Goal: Information Seeking & Learning: Check status

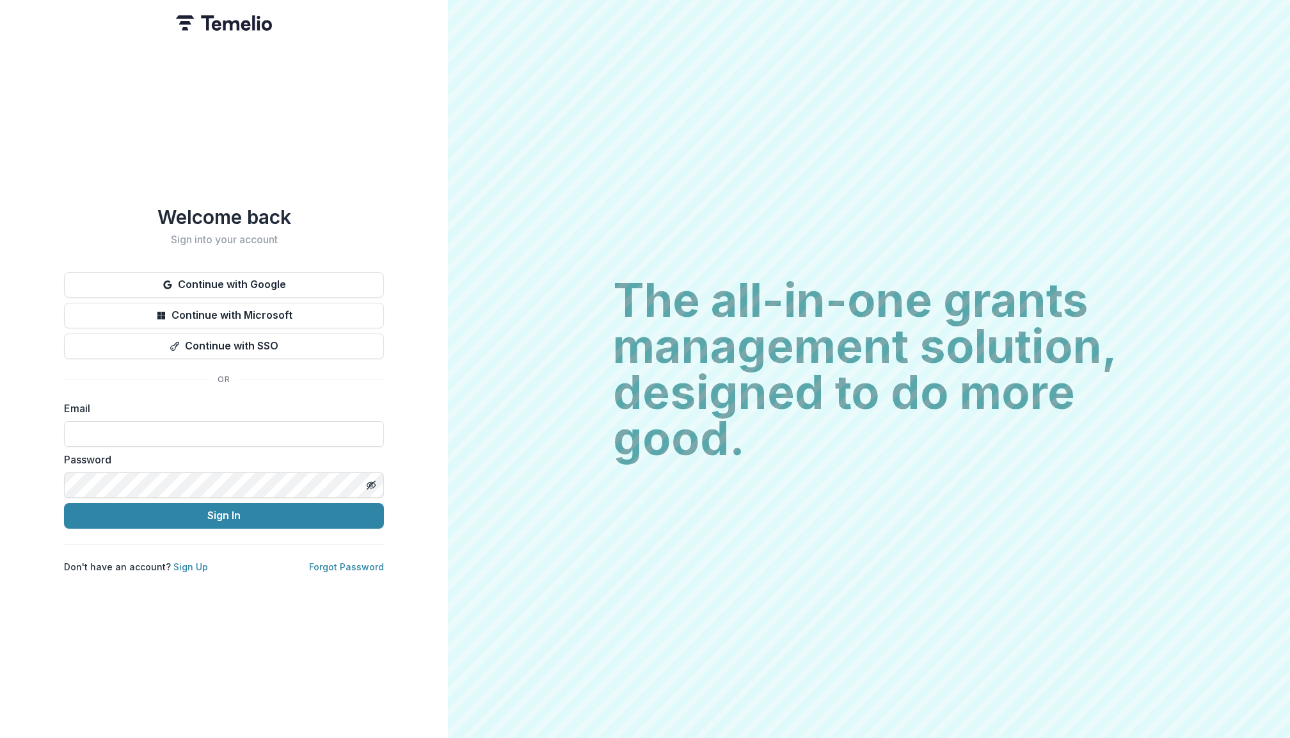
type input "**********"
click at [224, 510] on button "Sign In" at bounding box center [224, 516] width 320 height 26
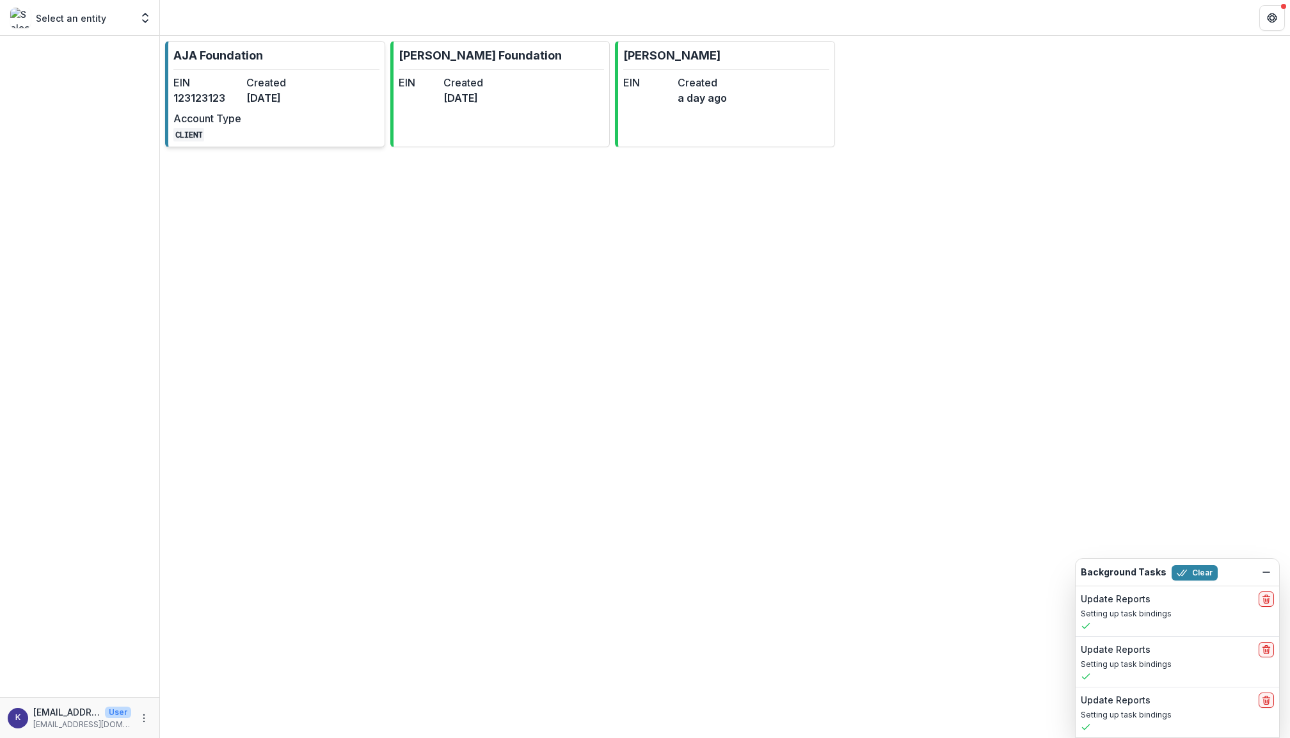
click at [253, 60] on p "AJA Foundation" at bounding box center [218, 55] width 90 height 17
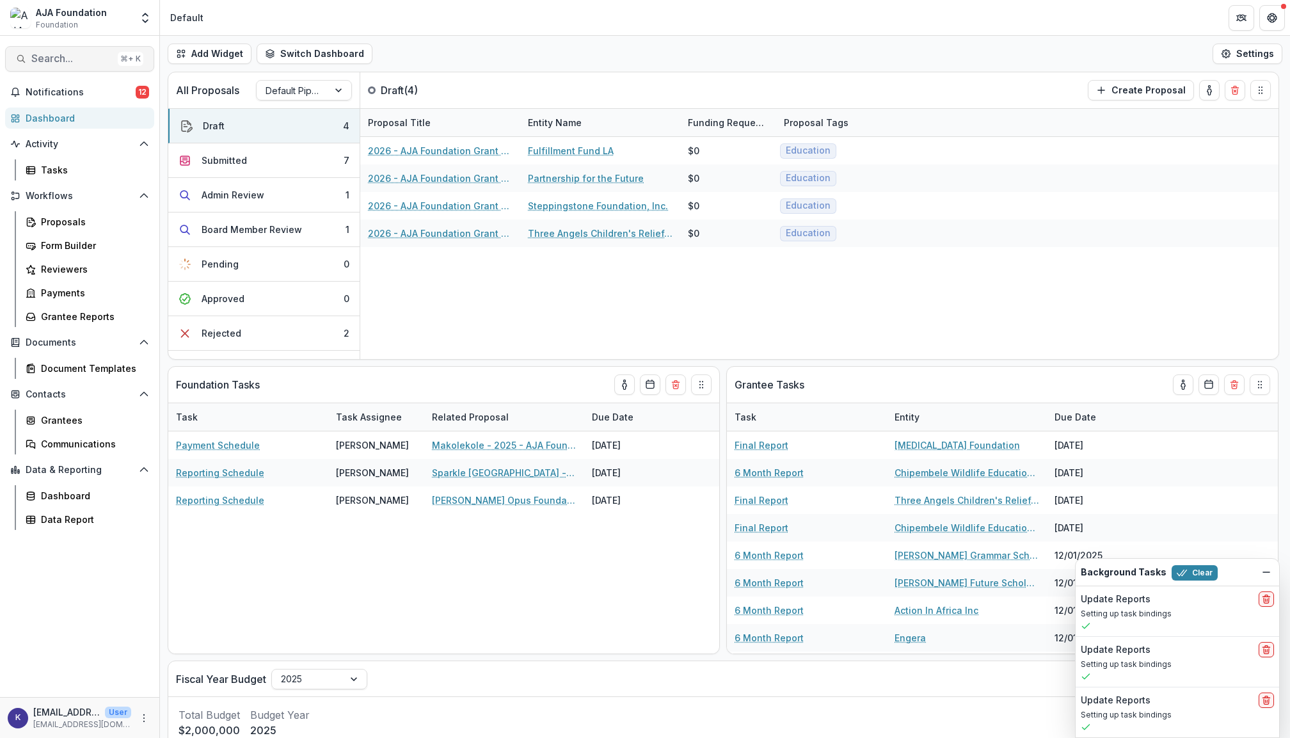
click at [92, 59] on span "Search..." at bounding box center [71, 58] width 81 height 12
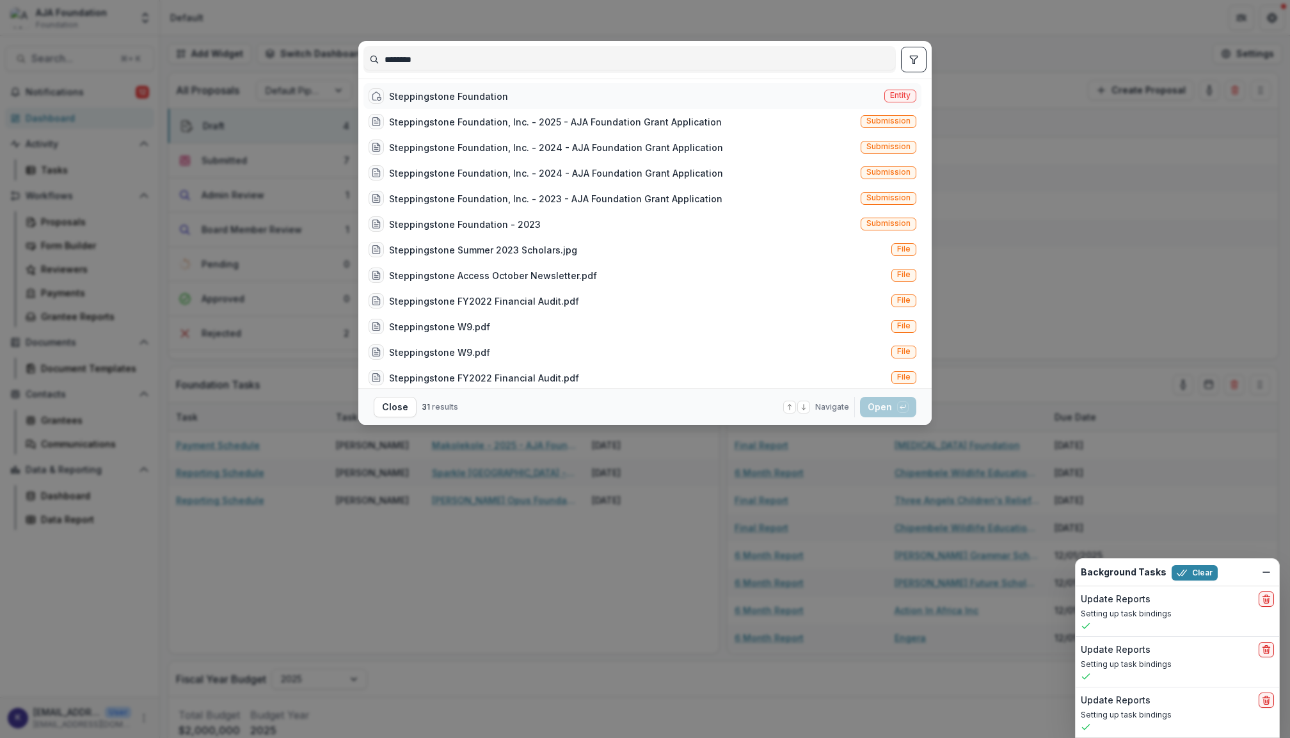
type input "********"
click at [421, 93] on div "Steppingstone Foundation" at bounding box center [448, 96] width 119 height 13
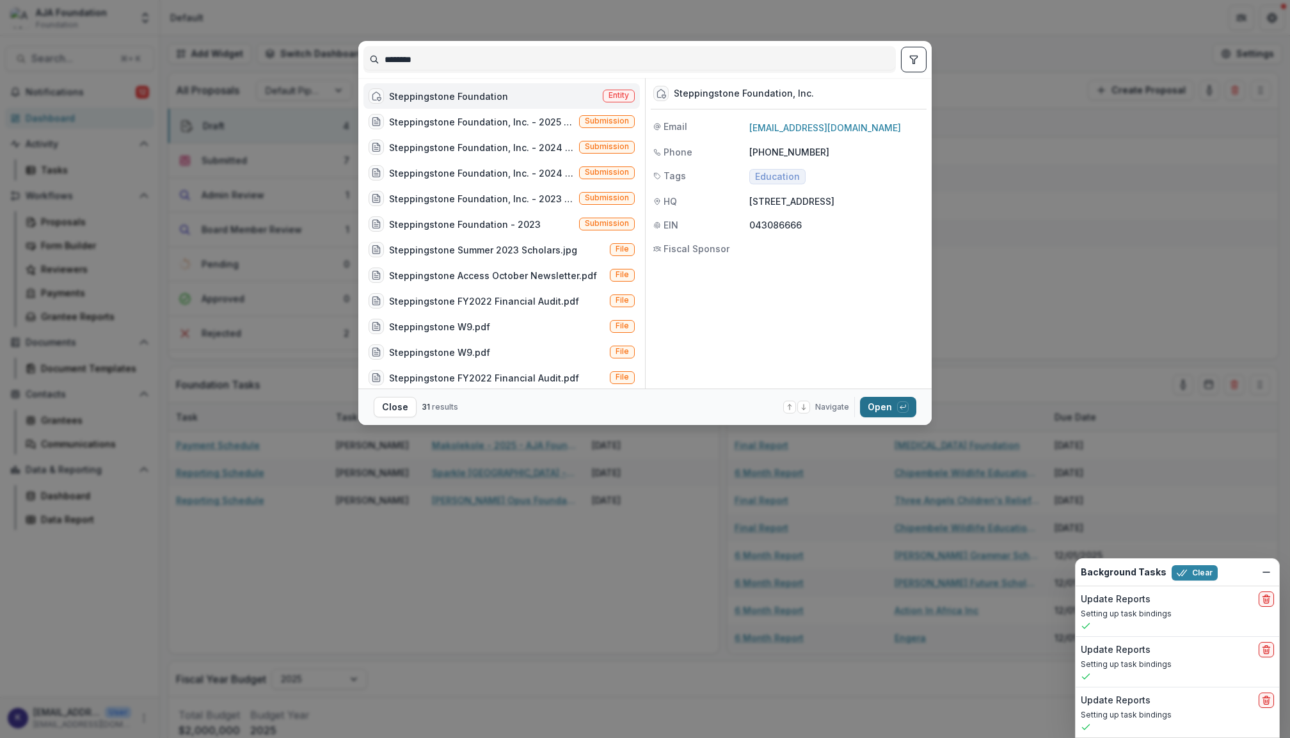
click at [890, 410] on button "Open with enter key" at bounding box center [888, 407] width 56 height 20
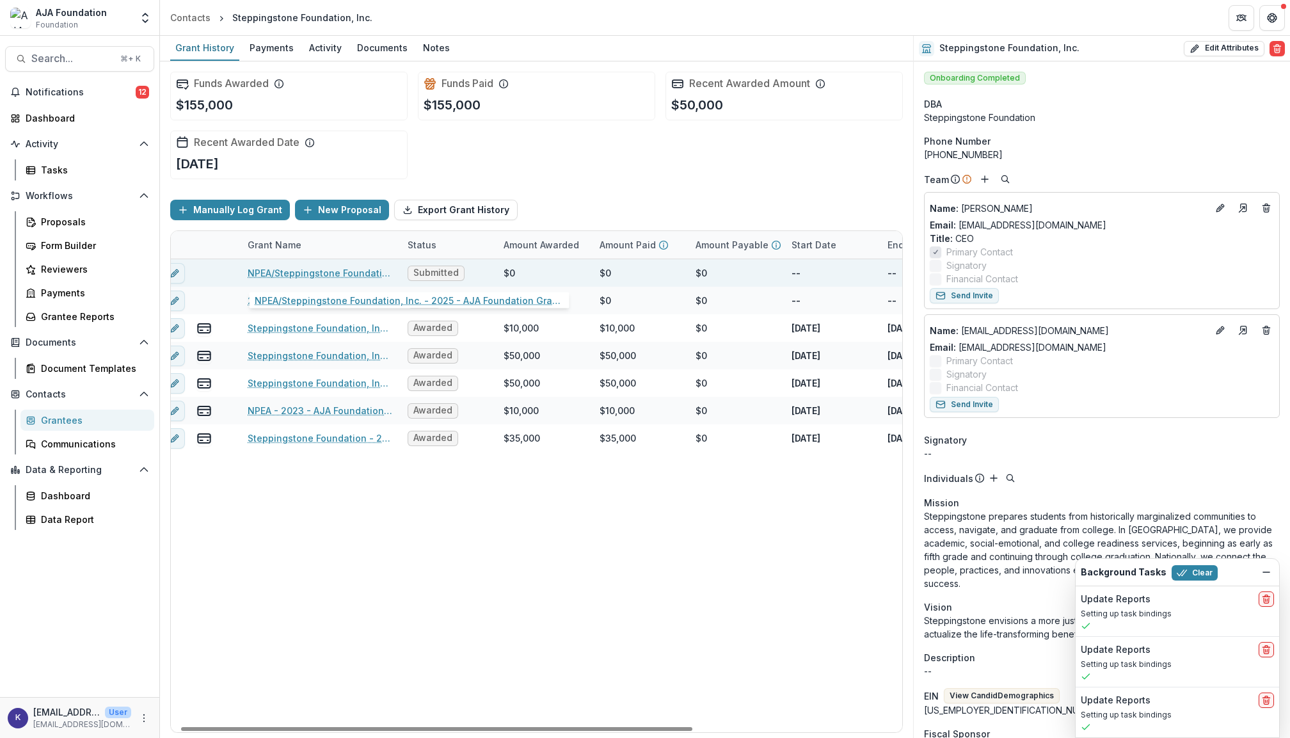
scroll to position [0, 16]
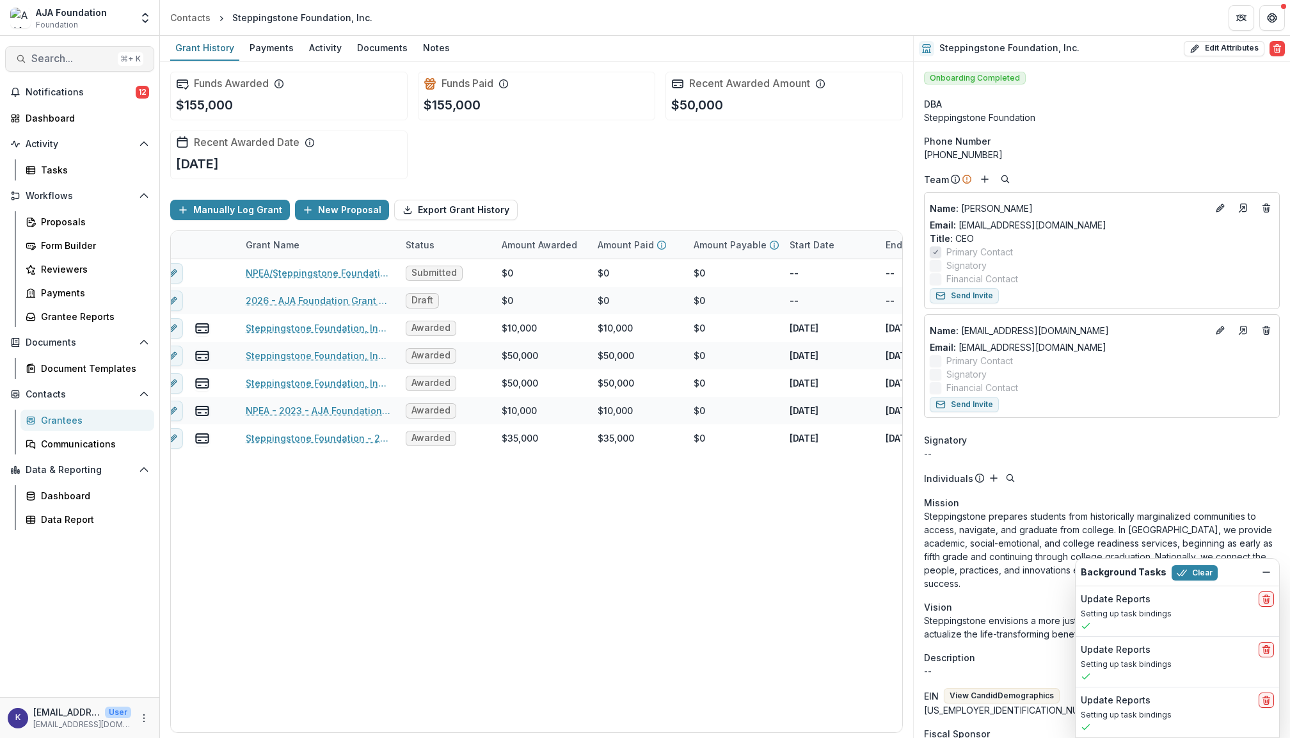
click at [84, 55] on span "Search..." at bounding box center [71, 58] width 81 height 12
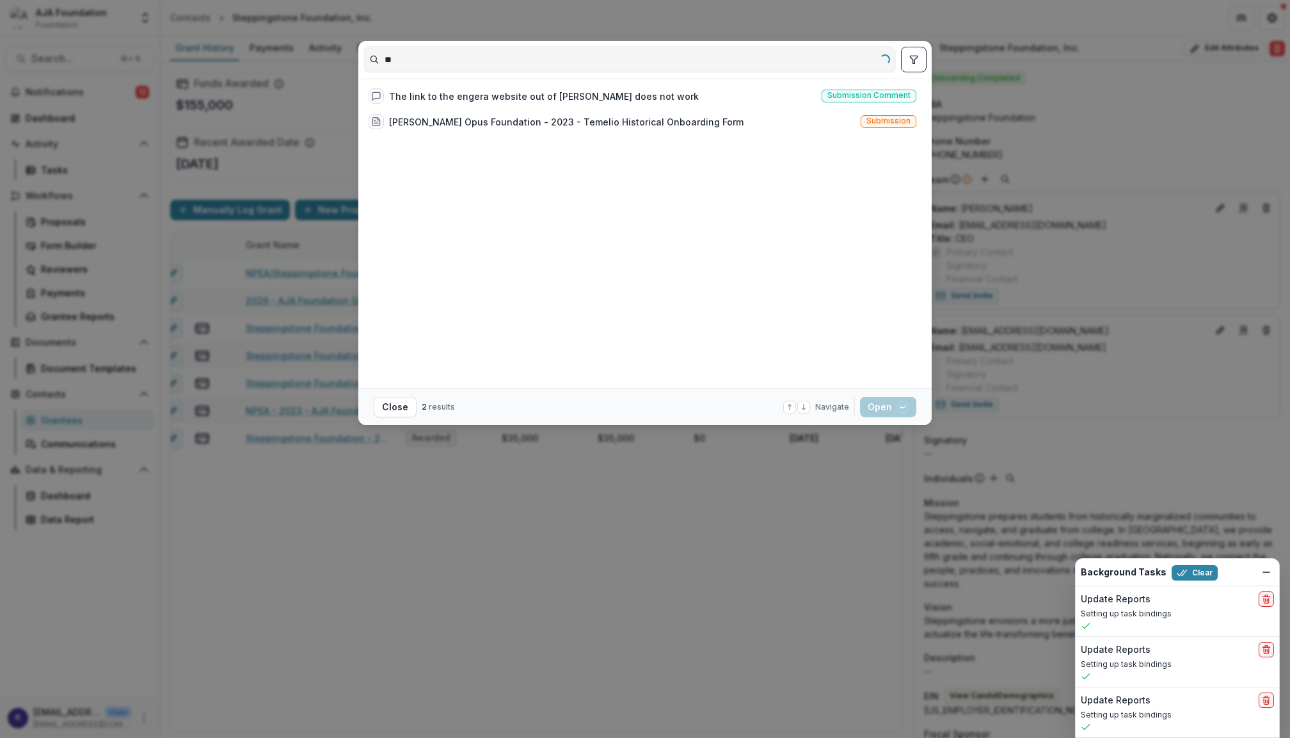
type input "*"
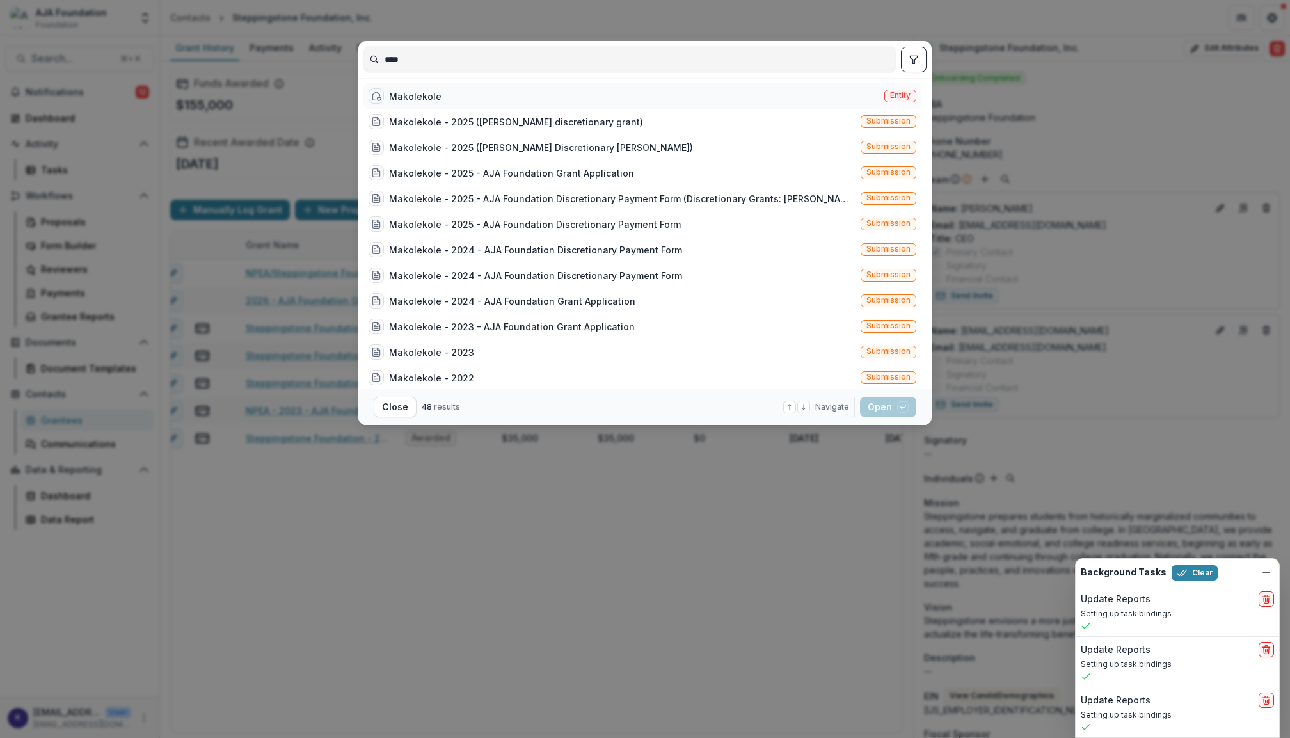
type input "****"
click at [414, 95] on div "Makolekole" at bounding box center [415, 96] width 52 height 13
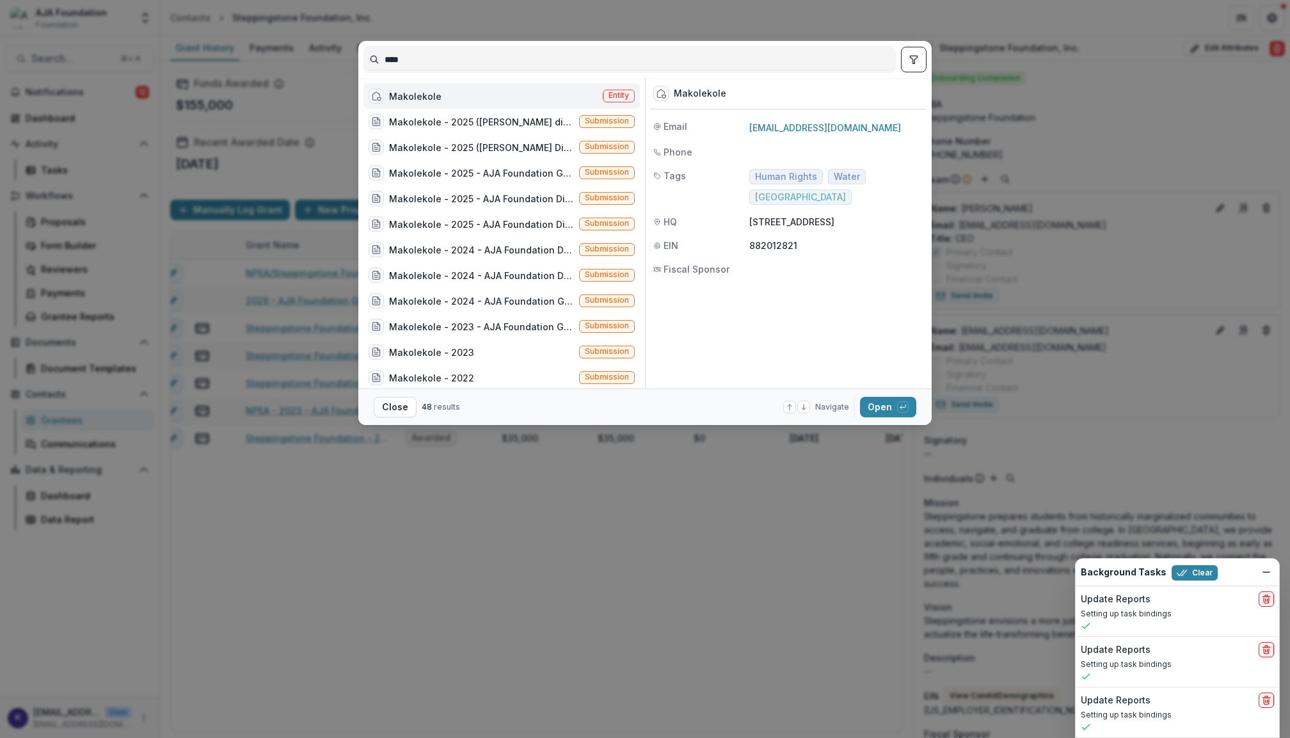
click at [438, 98] on div "Makolekole" at bounding box center [415, 96] width 52 height 13
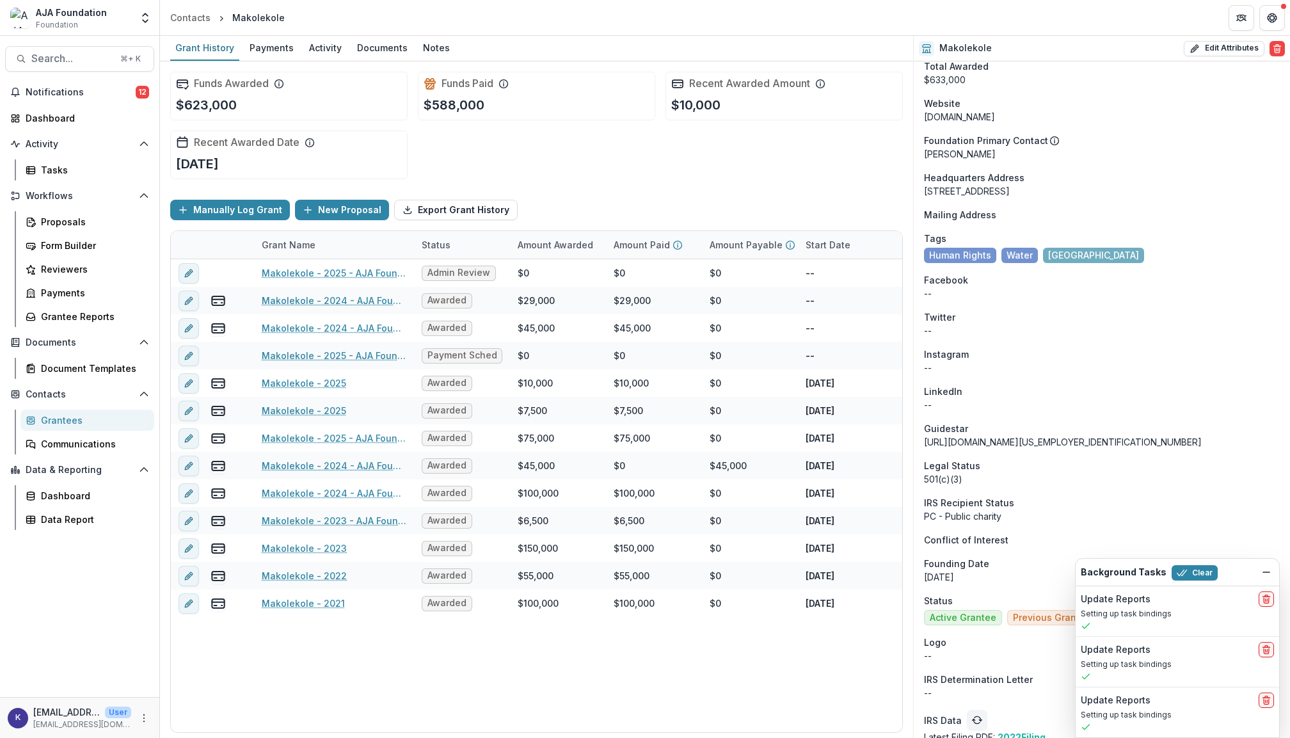
scroll to position [778, 0]
click at [1268, 570] on icon "Dismiss" at bounding box center [1267, 572] width 10 height 10
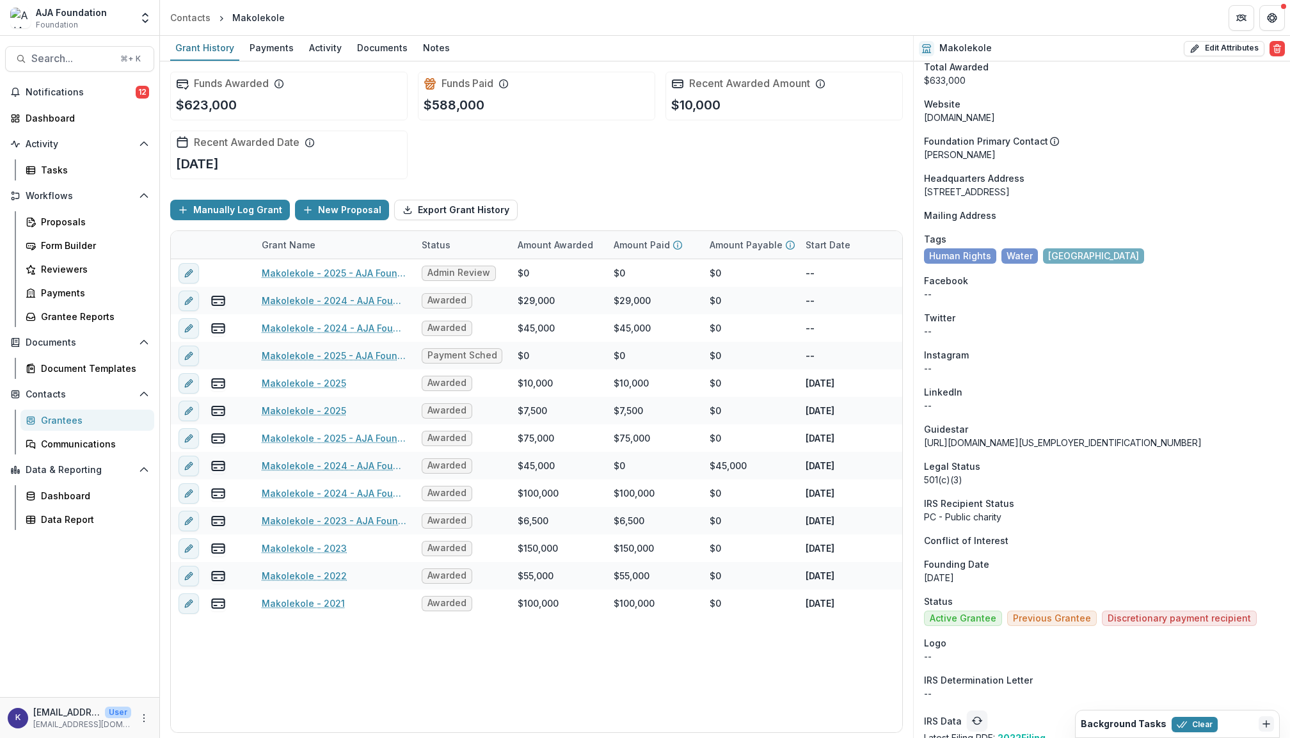
click at [1035, 732] on u "2022 Filing" at bounding box center [1022, 737] width 48 height 11
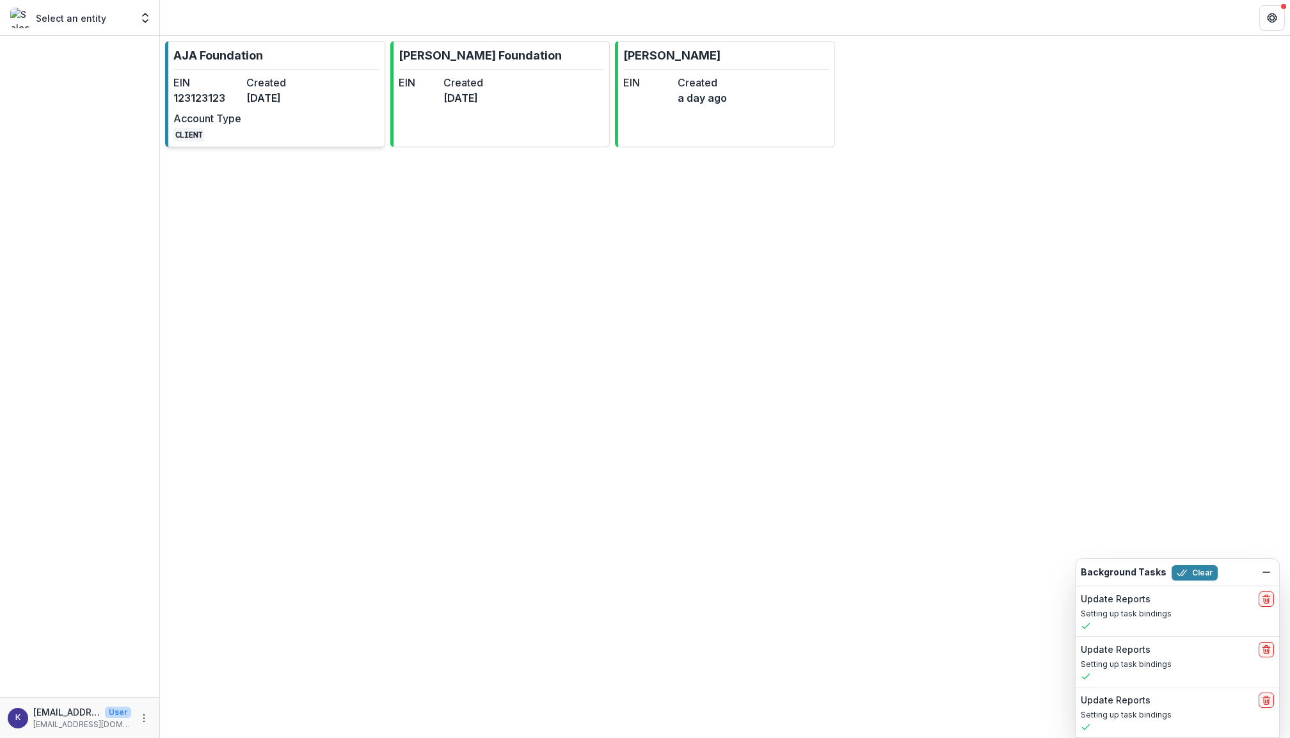
click at [347, 67] on link "AJA Foundation EIN 123123123 Created 2 years ago Account Type CLIENT" at bounding box center [275, 94] width 220 height 106
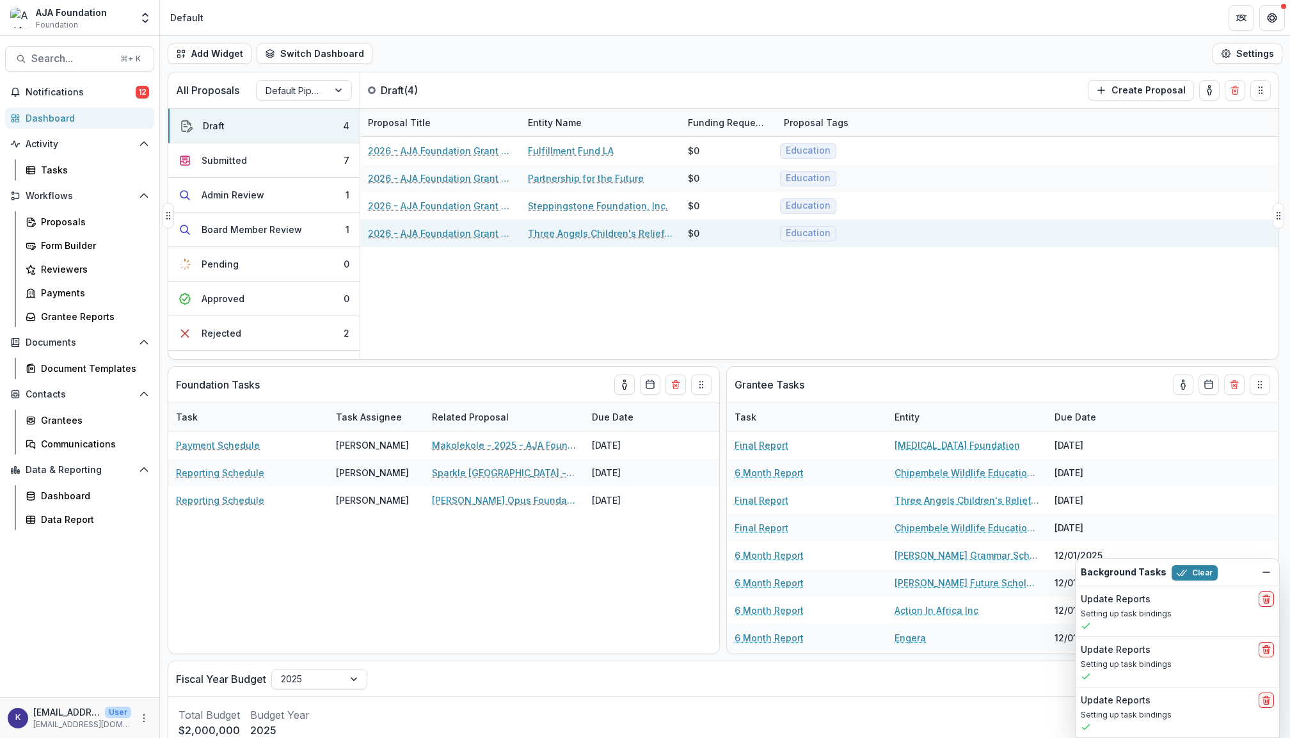
click at [487, 234] on link "2026 - AJA Foundation Grant Application" at bounding box center [440, 233] width 145 height 13
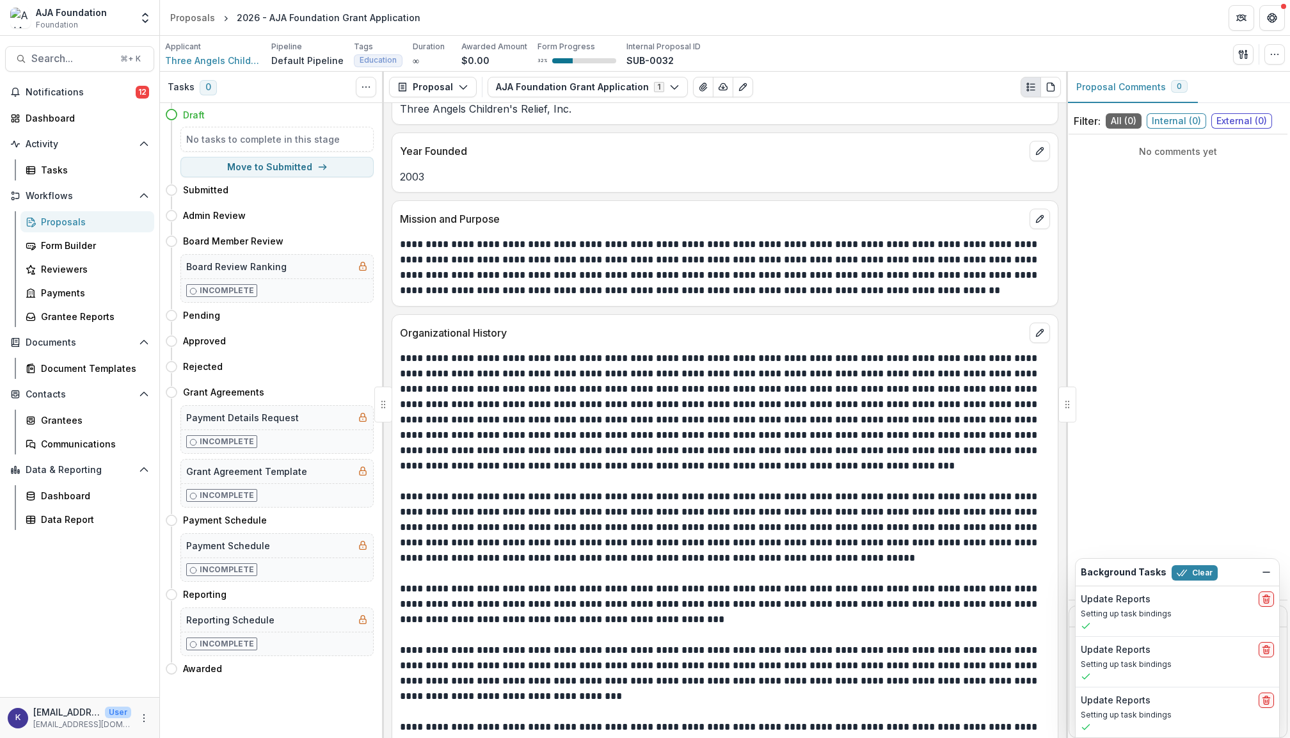
scroll to position [175, 0]
